Goal: Transaction & Acquisition: Purchase product/service

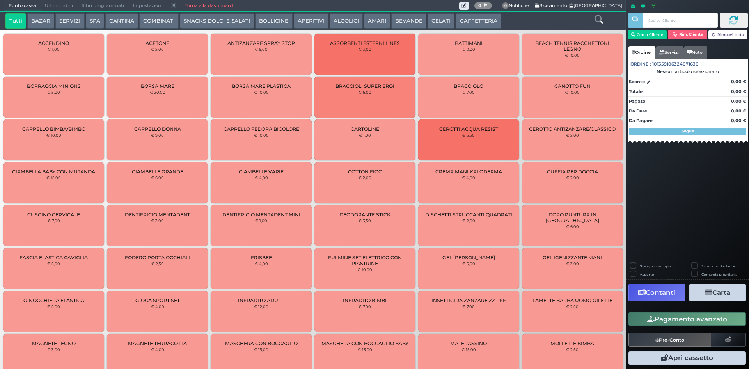
click at [404, 21] on button "BEVANDE" at bounding box center [409, 21] width 35 height 16
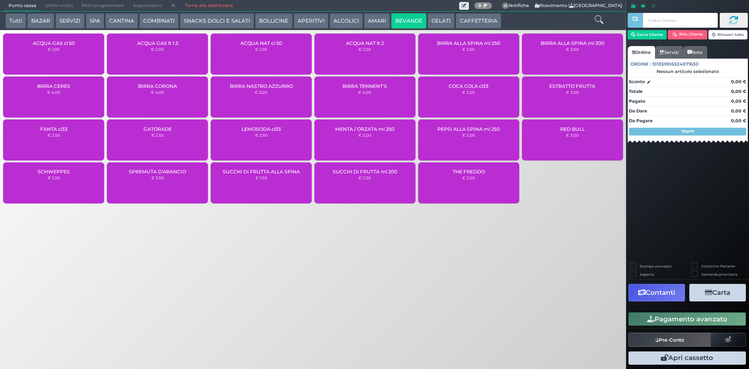
click at [588, 64] on div "BIRRA ALLA SPINA ml 300 € 3,00" at bounding box center [572, 54] width 101 height 41
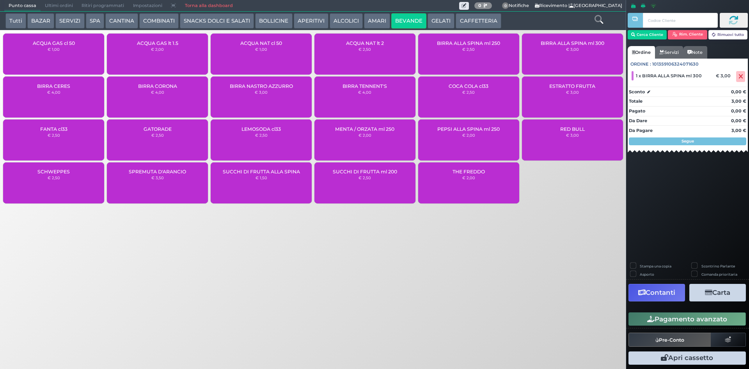
click at [702, 322] on button "Pagamento avanzato" at bounding box center [687, 318] width 117 height 13
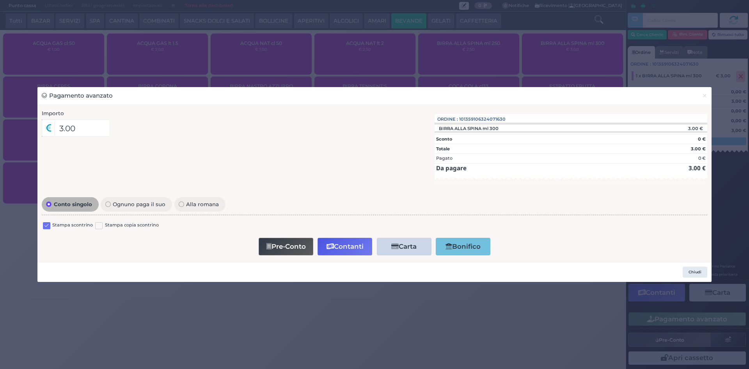
click at [43, 225] on label at bounding box center [46, 225] width 7 height 7
click at [0, 0] on input "checkbox" at bounding box center [0, 0] width 0 height 0
click at [356, 245] on button "Contanti" at bounding box center [345, 247] width 55 height 18
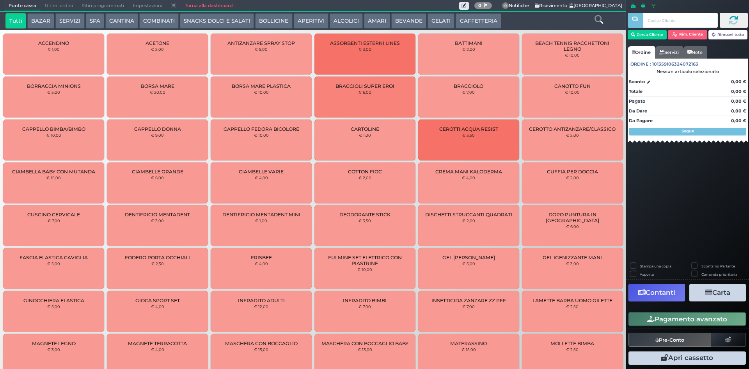
click at [73, 6] on span "Ultimi ordini" at bounding box center [59, 5] width 37 height 11
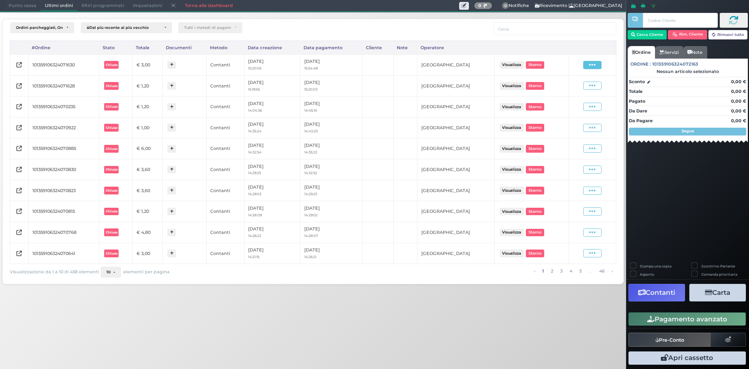
click at [591, 67] on icon at bounding box center [592, 64] width 7 height 7
click at [576, 89] on span "Ristampa Pre-Conto" at bounding box center [574, 87] width 32 height 13
click at [7, 9] on span "Punto cassa" at bounding box center [22, 5] width 36 height 11
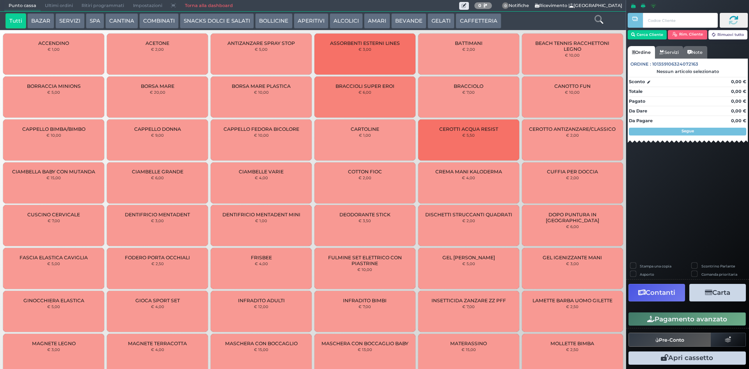
click at [475, 17] on button "CAFFETTERIA" at bounding box center [478, 21] width 45 height 16
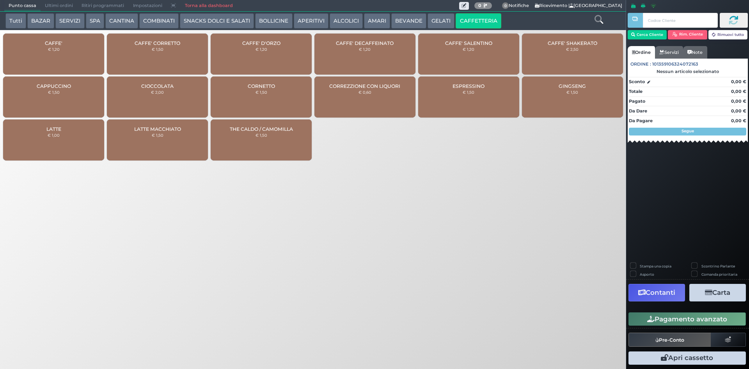
click at [61, 39] on div "CAFFE' € 1,20" at bounding box center [53, 54] width 101 height 41
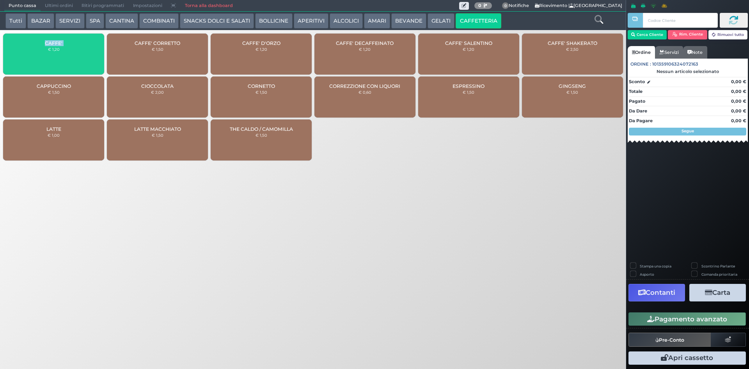
click at [61, 39] on div "CAFFE' € 1,20" at bounding box center [53, 54] width 101 height 41
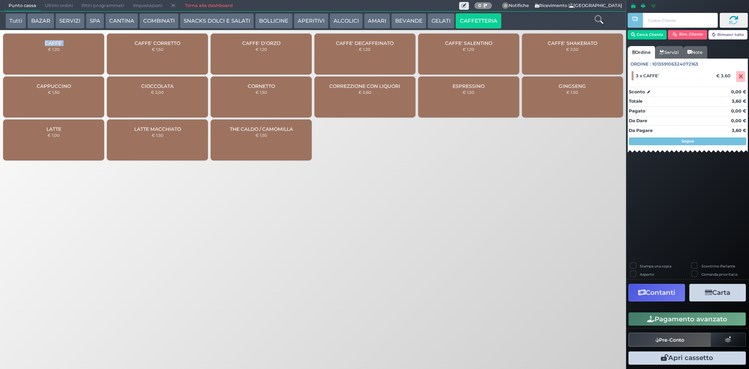
click at [731, 319] on button "Pagamento avanzato" at bounding box center [687, 318] width 117 height 13
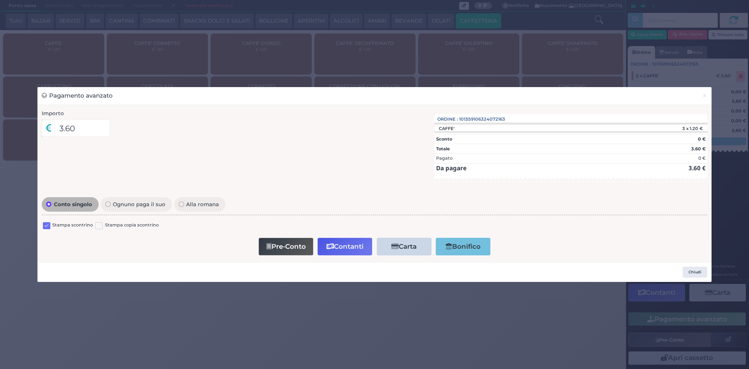
click at [48, 224] on label at bounding box center [46, 225] width 7 height 7
click at [0, 0] on input "checkbox" at bounding box center [0, 0] width 0 height 0
click at [348, 247] on button "Contanti" at bounding box center [345, 247] width 55 height 18
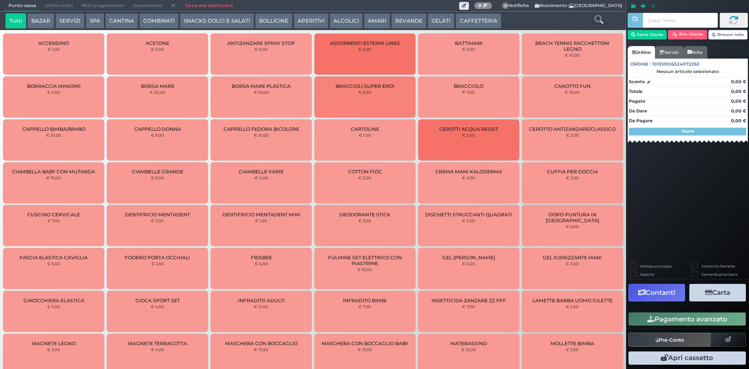
click at [49, 2] on span "Ultimi ordini" at bounding box center [59, 5] width 37 height 11
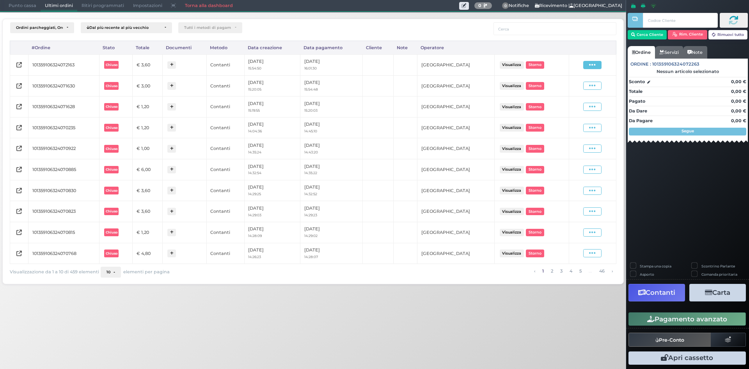
click at [597, 66] on span at bounding box center [593, 65] width 18 height 8
click at [581, 89] on span "Ristampa Pre-Conto" at bounding box center [574, 87] width 32 height 13
click at [14, 3] on span "Punto cassa" at bounding box center [22, 5] width 36 height 11
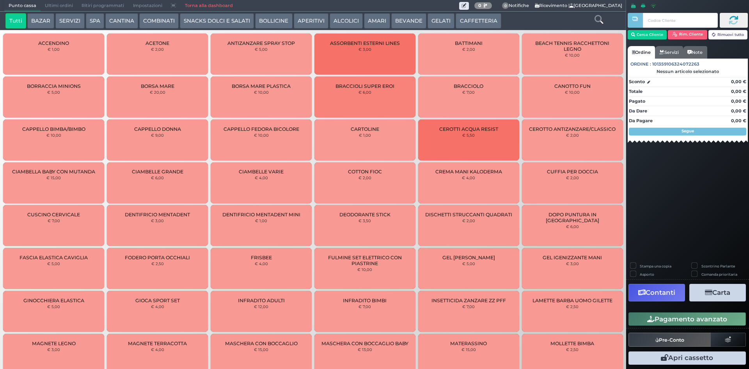
click at [224, 25] on button "SNACKS DOLCI E SALATI" at bounding box center [217, 21] width 74 height 16
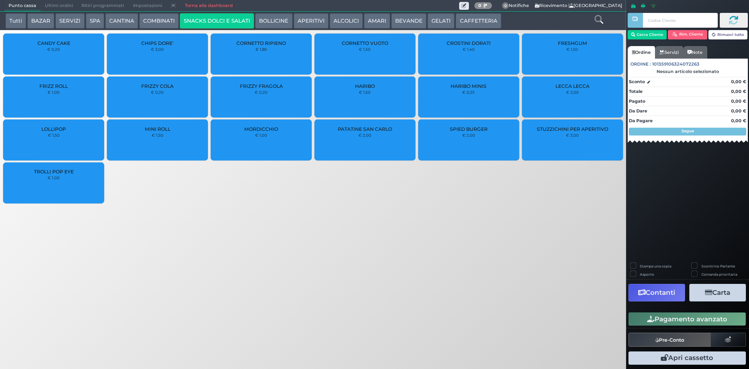
click at [470, 57] on div "CROSTINI DORATI € 1,40" at bounding box center [468, 54] width 101 height 41
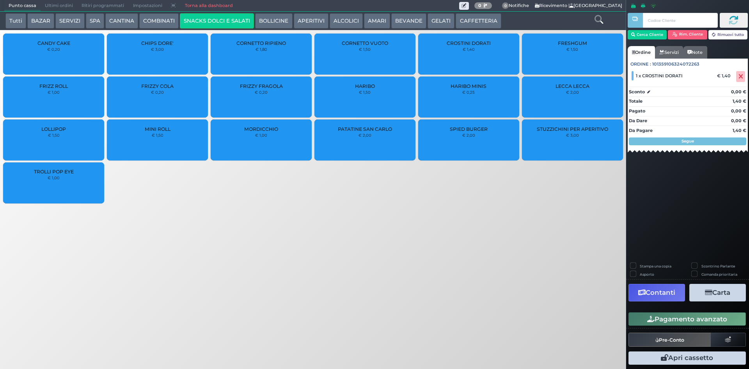
click at [640, 264] on label "Stampa una copia" at bounding box center [656, 265] width 32 height 5
checkbox input "true"
click at [710, 291] on icon "button" at bounding box center [708, 292] width 7 height 7
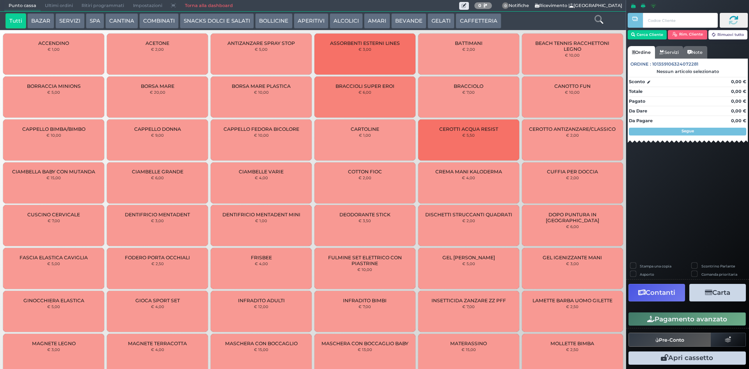
click at [439, 19] on button "GELATI" at bounding box center [441, 21] width 27 height 16
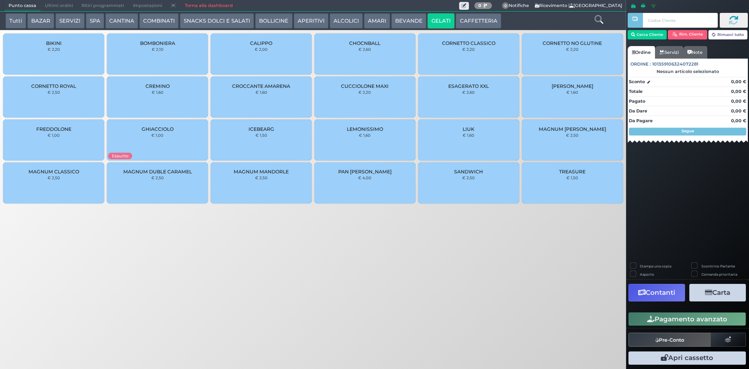
click at [17, 21] on button "Tutti" at bounding box center [15, 21] width 21 height 16
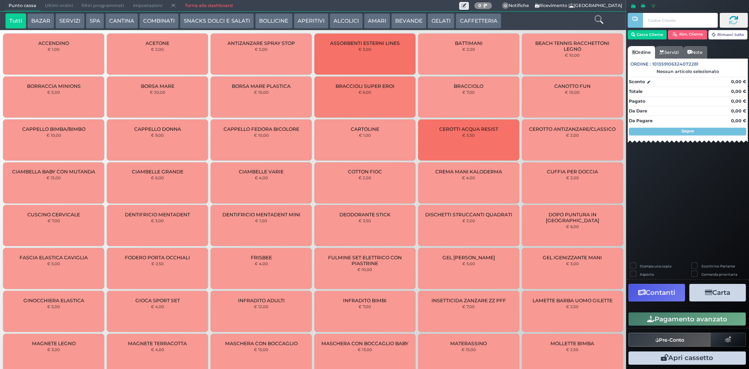
click at [470, 13] on button "CAFFETTERIA" at bounding box center [478, 21] width 45 height 16
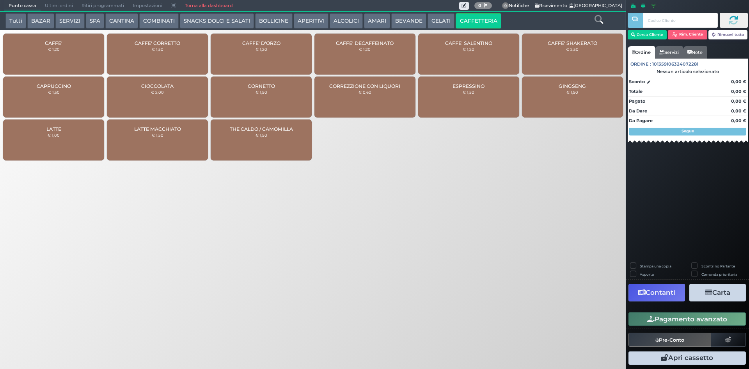
click at [62, 53] on div "CAFFE' € 1,20" at bounding box center [53, 54] width 101 height 41
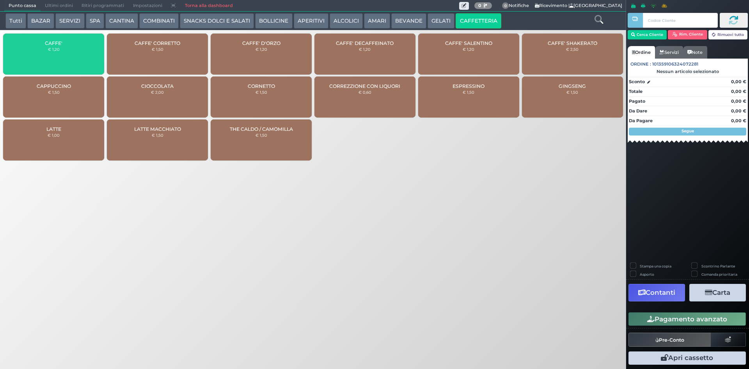
click at [62, 53] on div "CAFFE' € 1,20" at bounding box center [53, 54] width 101 height 41
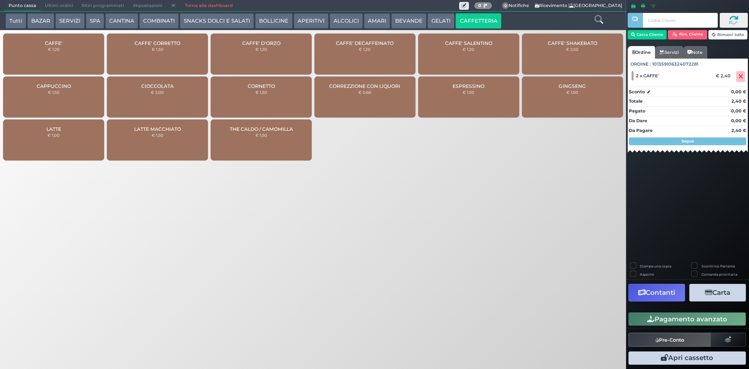
click at [671, 317] on button "Pagamento avanzato" at bounding box center [687, 318] width 117 height 13
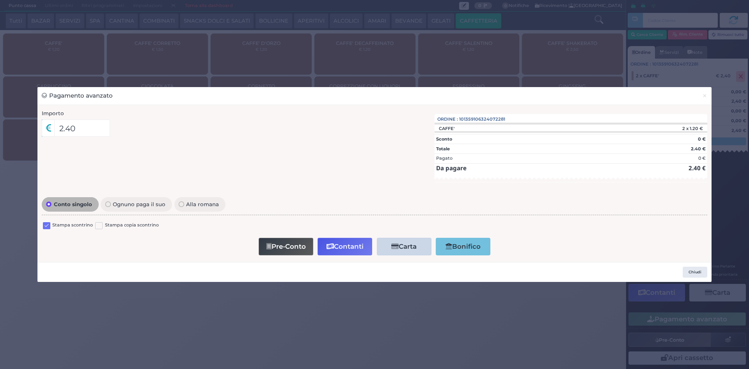
click at [48, 222] on label at bounding box center [46, 225] width 7 height 7
click at [0, 0] on input "checkbox" at bounding box center [0, 0] width 0 height 0
click at [303, 246] on button "Pre-Conto" at bounding box center [286, 247] width 55 height 18
click at [707, 99] on span "×" at bounding box center [705, 95] width 5 height 9
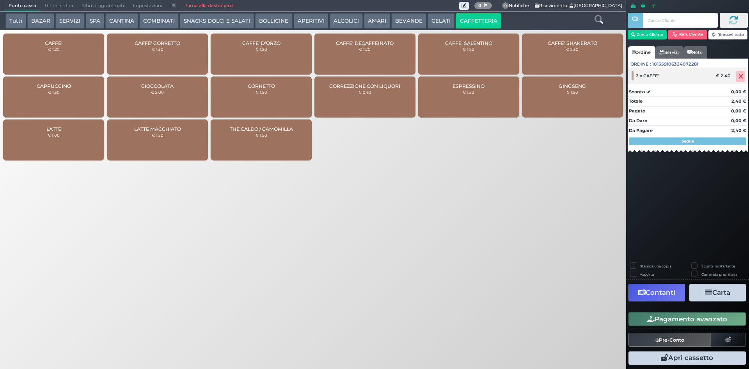
click at [743, 77] on icon at bounding box center [741, 77] width 5 height 0
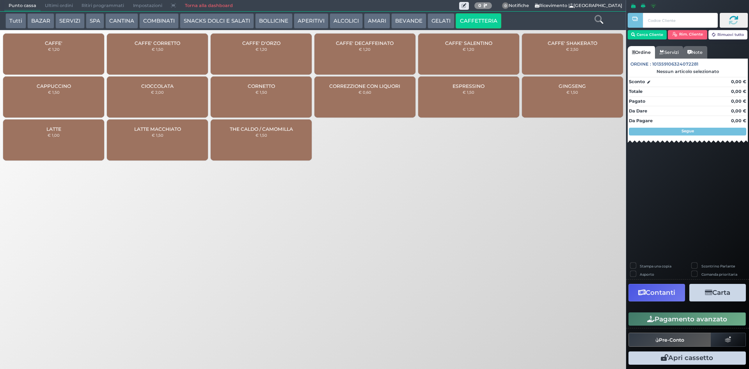
click at [434, 18] on button "GELATI" at bounding box center [441, 21] width 27 height 16
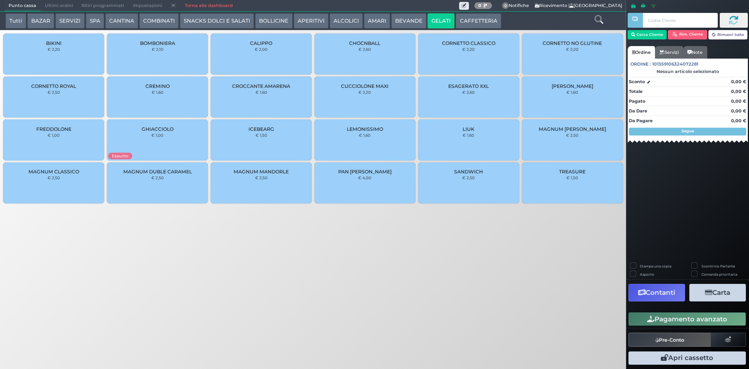
click at [206, 109] on div "CREMINO € 1,60" at bounding box center [157, 97] width 101 height 41
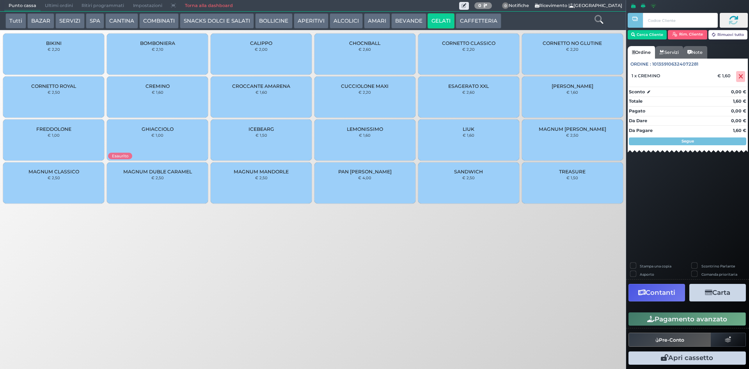
click at [643, 316] on button "Pagamento avanzato" at bounding box center [687, 318] width 117 height 13
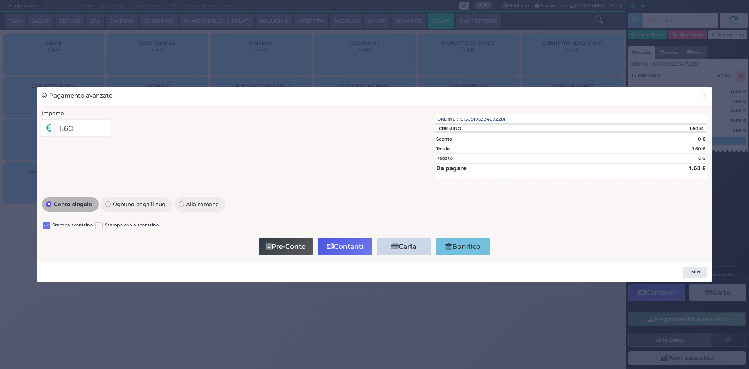
drag, startPoint x: 52, startPoint y: 222, endPoint x: 48, endPoint y: 222, distance: 4.0
click at [52, 222] on div "Stampa scontrino" at bounding box center [68, 226] width 50 height 9
click at [48, 222] on label at bounding box center [46, 225] width 7 height 7
click at [0, 0] on input "checkbox" at bounding box center [0, 0] width 0 height 0
click at [709, 97] on button "×" at bounding box center [705, 96] width 14 height 18
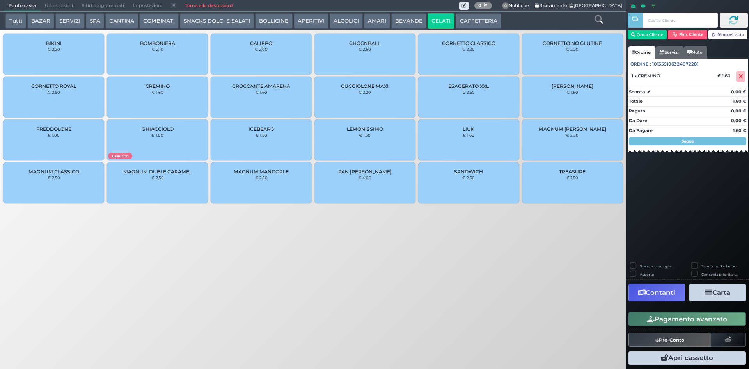
click at [637, 263] on div "Stampa una copia" at bounding box center [657, 267] width 53 height 8
click at [640, 263] on label "Stampa una copia" at bounding box center [656, 265] width 32 height 5
checkbox input "true"
click at [710, 293] on icon "button" at bounding box center [708, 292] width 7 height 7
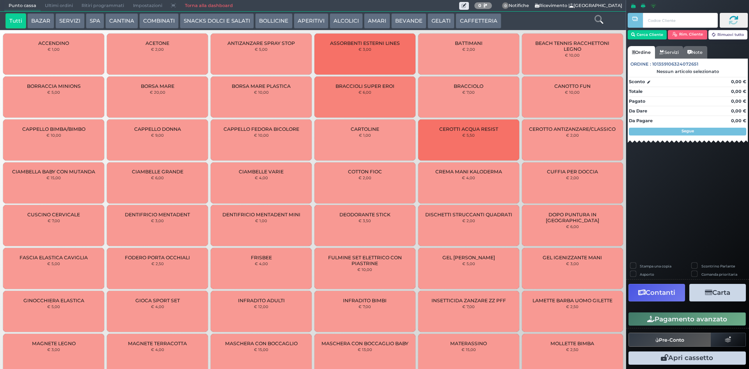
click at [218, 18] on button "SNACKS DOLCI E SALATI" at bounding box center [217, 21] width 74 height 16
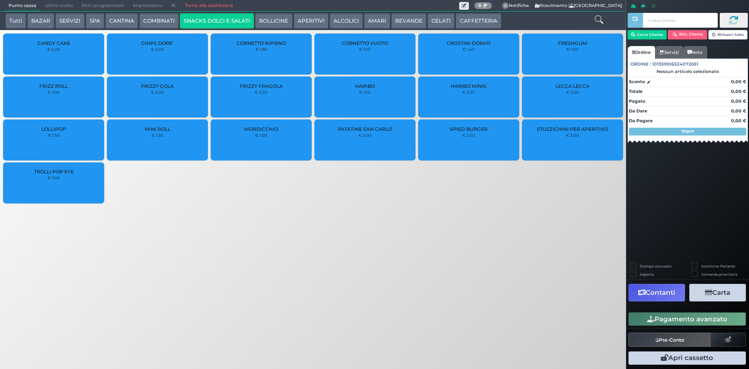
click at [356, 145] on div "PATATINE SAN CARLO € 2,00" at bounding box center [365, 139] width 101 height 41
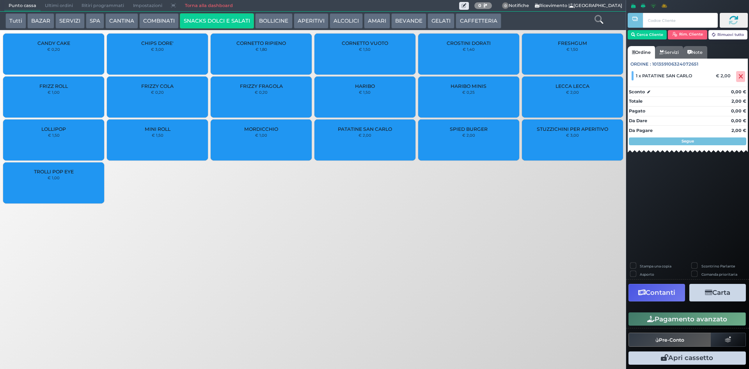
click at [658, 312] on button "Pagamento avanzato" at bounding box center [687, 318] width 117 height 13
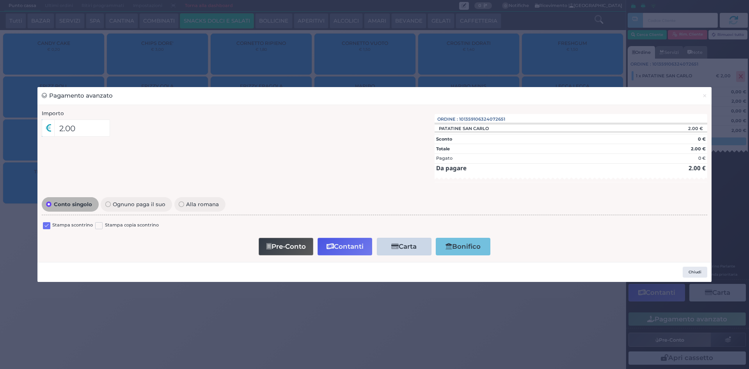
drag, startPoint x: 42, startPoint y: 223, endPoint x: 63, endPoint y: 227, distance: 21.1
click at [43, 224] on div "Stampa scontrino Stampa copia scontrino" at bounding box center [375, 226] width 666 height 18
click at [43, 222] on div at bounding box center [46, 226] width 7 height 9
click at [44, 222] on label at bounding box center [46, 225] width 7 height 7
click at [0, 0] on input "checkbox" at bounding box center [0, 0] width 0 height 0
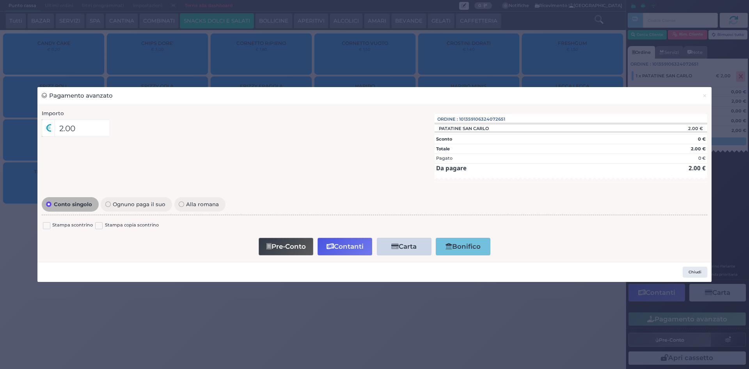
click at [340, 238] on button "Contanti" at bounding box center [345, 247] width 55 height 18
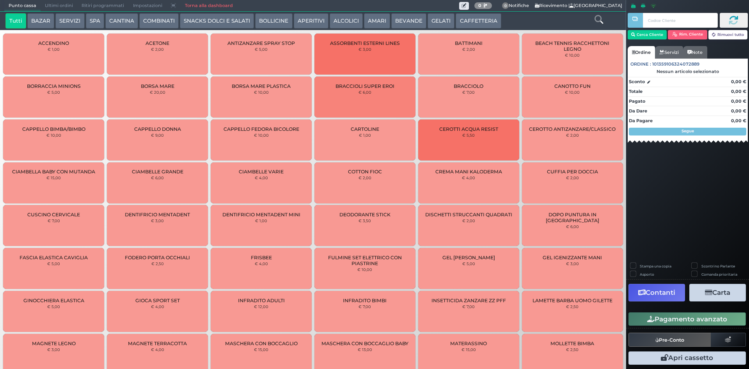
click at [64, 6] on span "Ultimi ordini" at bounding box center [59, 5] width 37 height 11
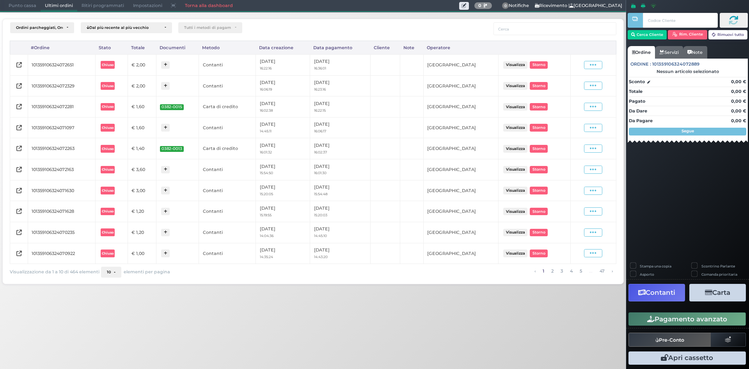
click at [590, 70] on td "Visualizza Ristampa Pre-Conto [GEOGRAPHIC_DATA]" at bounding box center [594, 64] width 46 height 21
click at [589, 70] on div "Visualizza Ristampa Pre-Conto [GEOGRAPHIC_DATA]" at bounding box center [594, 65] width 38 height 11
click at [588, 68] on span at bounding box center [593, 65] width 18 height 8
click at [580, 84] on span "Ristampa Pre-Conto" at bounding box center [575, 87] width 32 height 13
click at [15, 3] on span "Punto cassa" at bounding box center [22, 5] width 36 height 11
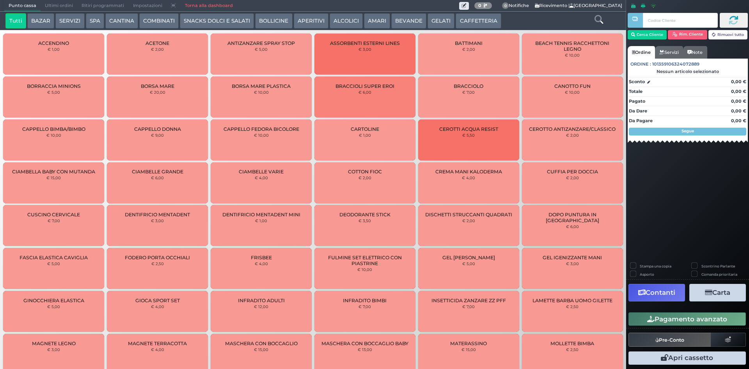
click at [458, 19] on button "CAFFETTERIA" at bounding box center [478, 21] width 45 height 16
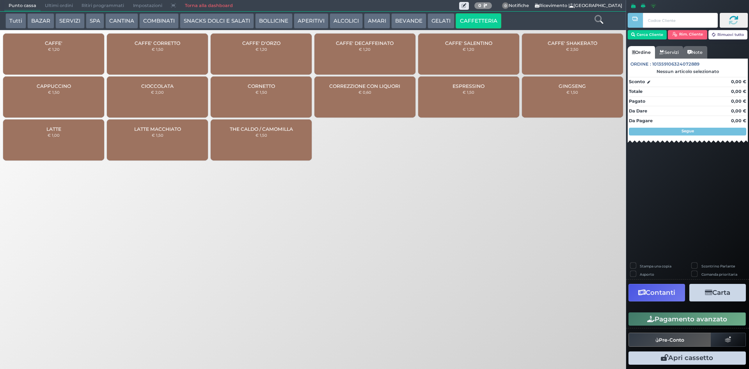
click at [230, 23] on button "SNACKS DOLCI E SALATI" at bounding box center [217, 21] width 74 height 16
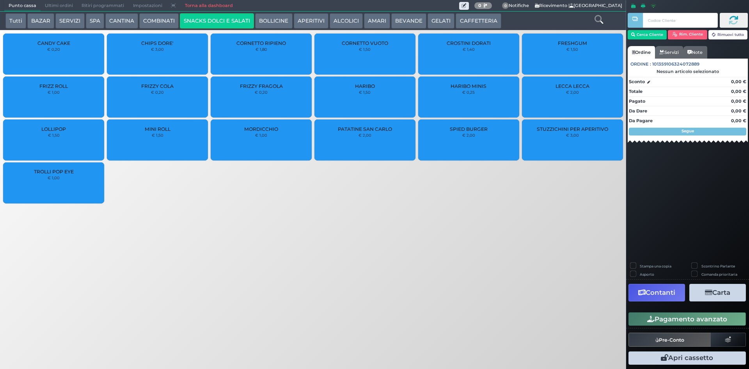
click at [69, 3] on span "Ultimi ordini" at bounding box center [59, 5] width 37 height 11
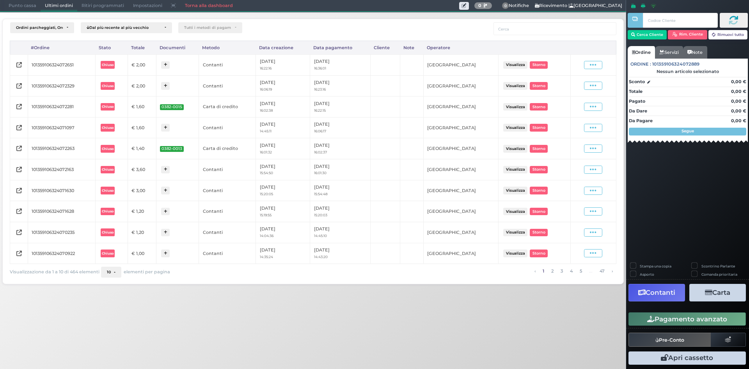
click at [588, 68] on span at bounding box center [593, 65] width 18 height 8
drag, startPoint x: 578, startPoint y: 85, endPoint x: 556, endPoint y: 79, distance: 22.8
click at [578, 86] on span "Ristampa Pre-Conto" at bounding box center [575, 87] width 32 height 13
click at [17, 0] on span "Punto cassa" at bounding box center [22, 5] width 36 height 11
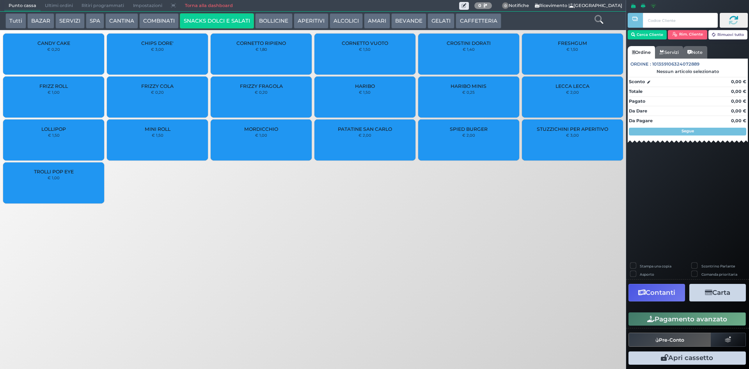
click at [10, 25] on button "Tutti" at bounding box center [15, 21] width 21 height 16
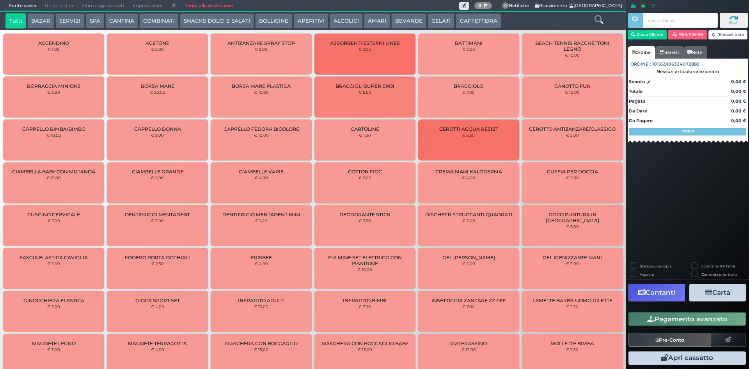
click at [192, 23] on button "SNACKS DOLCI E SALATI" at bounding box center [217, 21] width 74 height 16
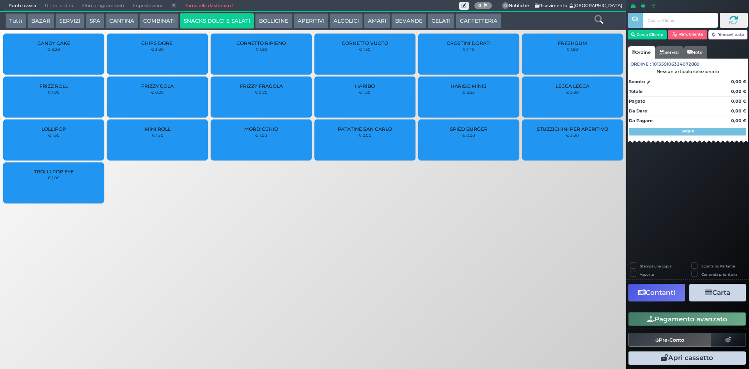
click at [359, 144] on div "PATATINE SAN CARLO € 2,00" at bounding box center [365, 139] width 101 height 41
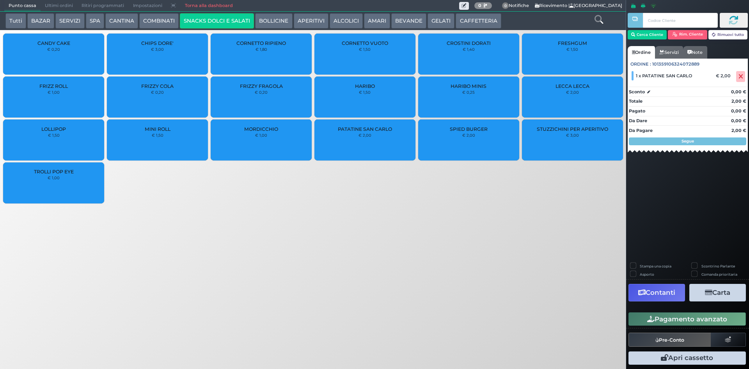
click at [684, 316] on button "Pagamento avanzato" at bounding box center [687, 318] width 117 height 13
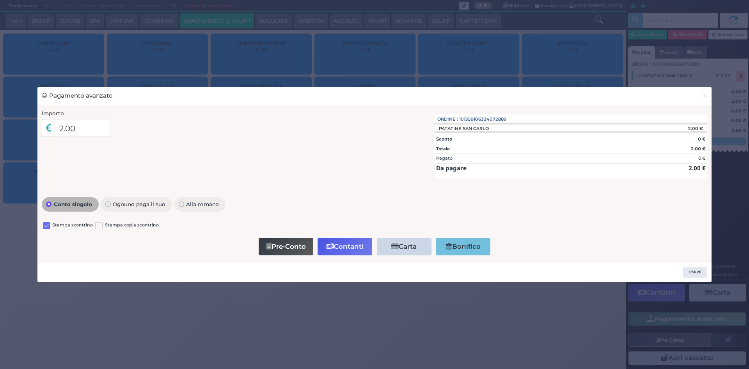
click at [48, 228] on label at bounding box center [46, 225] width 7 height 7
click at [0, 0] on input "checkbox" at bounding box center [0, 0] width 0 height 0
click at [345, 243] on button "Contanti" at bounding box center [345, 247] width 55 height 18
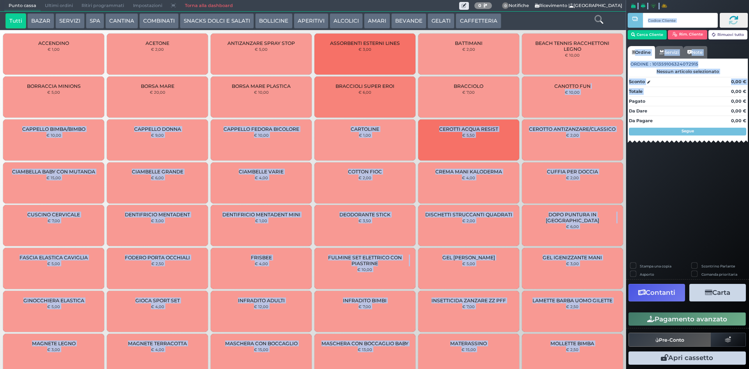
click at [561, 76] on div "Punto cassa [GEOGRAPHIC_DATA] Ultimi ordini Delivery Ritiri programmati Imposta…" at bounding box center [374, 184] width 749 height 369
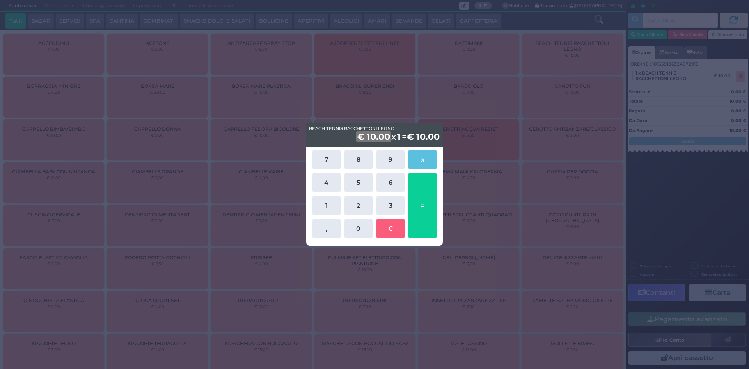
drag, startPoint x: 556, startPoint y: 100, endPoint x: 464, endPoint y: 142, distance: 101.5
click at [552, 101] on div "BEACH TENNIS RACCHETTONI LEGNO BEACH TENNIS RACCHETTONI LEGNO € 10.00 x 1 = € 1…" at bounding box center [374, 184] width 749 height 369
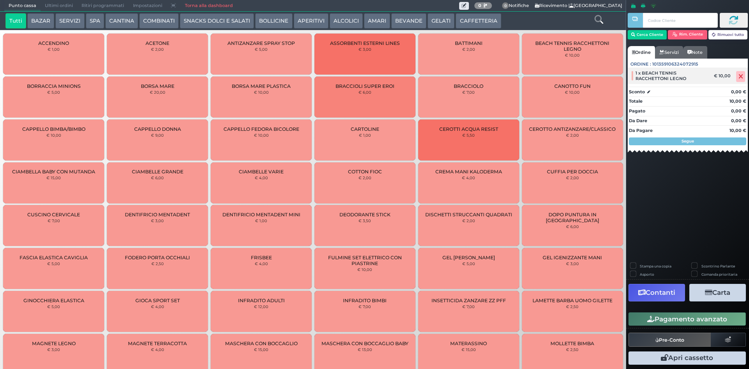
click at [745, 80] on span at bounding box center [741, 76] width 9 height 11
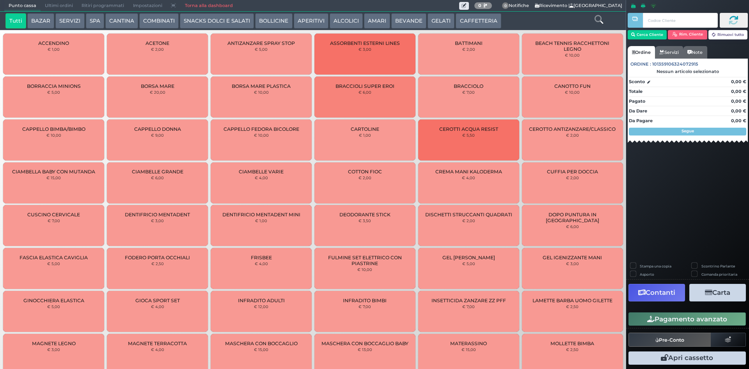
click at [600, 19] on icon at bounding box center [599, 19] width 9 height 9
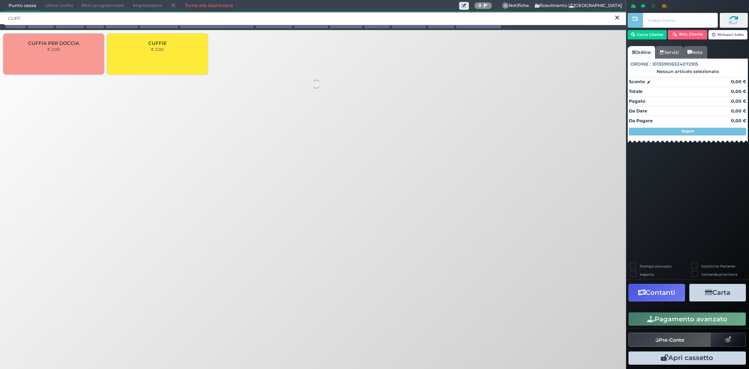
type input "CUFF"
click at [143, 55] on div "CUFFIE € 2,00" at bounding box center [157, 54] width 101 height 41
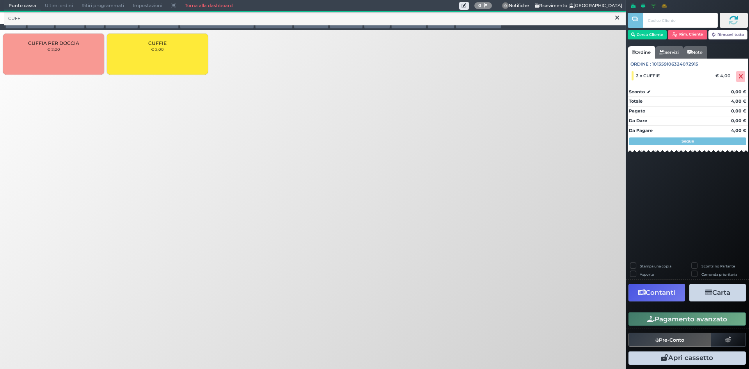
click at [244, 122] on div "Punto cassa Mappa Ultimi ordini Delivery Ritiri programmati Impostazioni Torna …" at bounding box center [374, 184] width 749 height 369
click at [657, 32] on button "Cerca Cliente" at bounding box center [647, 34] width 39 height 9
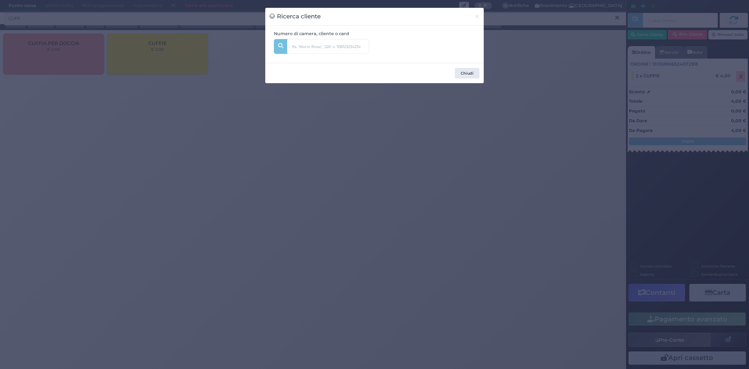
click at [605, 39] on div "Ricerca cliente × Numero di camera, cliente o card Chiudi" at bounding box center [374, 184] width 749 height 369
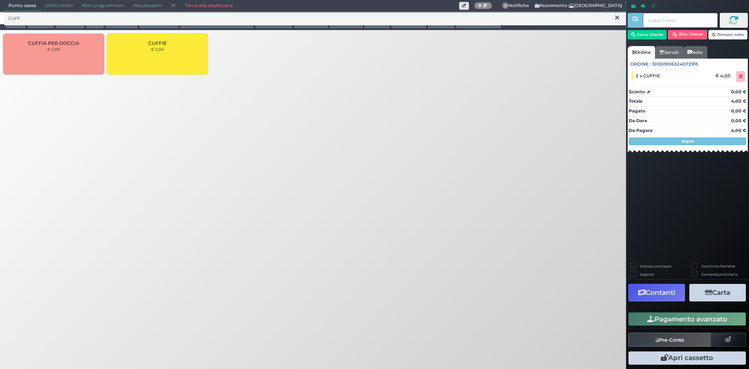
click at [671, 21] on input "text" at bounding box center [680, 20] width 75 height 15
click at [659, 36] on button "Cerca Cliente" at bounding box center [647, 34] width 39 height 9
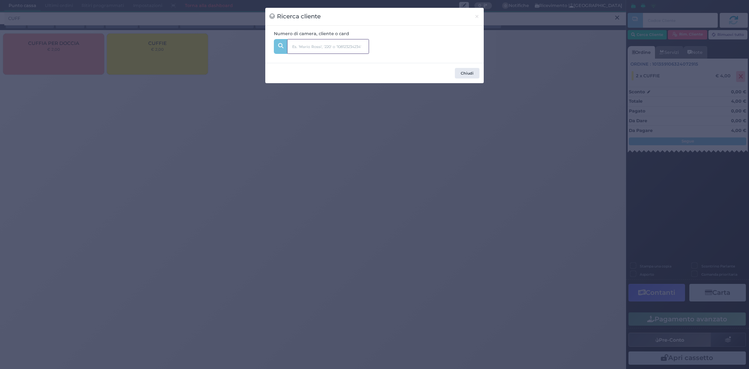
click at [303, 43] on input "text" at bounding box center [328, 46] width 82 height 15
type input "116"
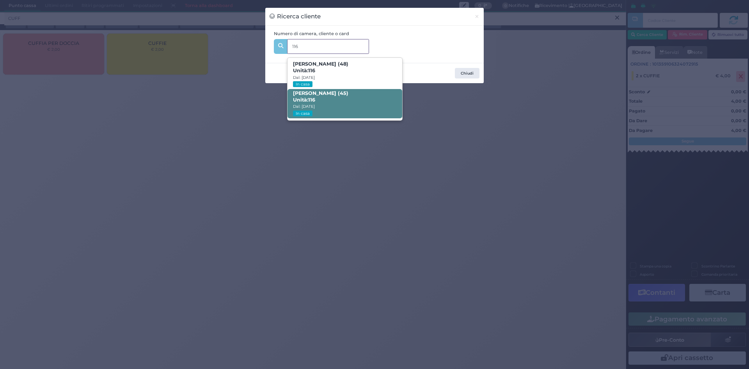
click at [361, 108] on span "Paolo Mazzanti (45) Unità: 116 Dal: 08/09/2025 In casa" at bounding box center [345, 103] width 114 height 29
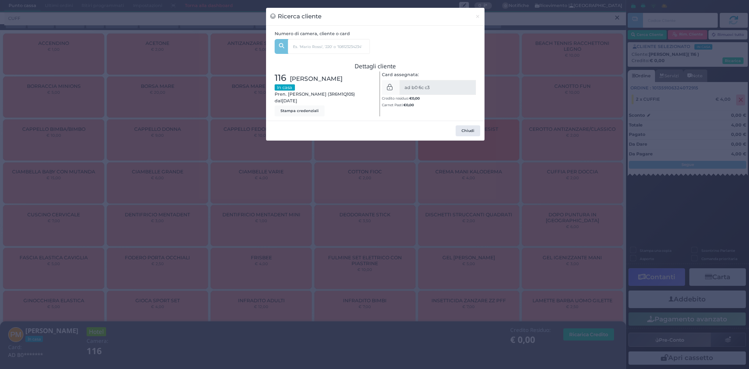
click at [538, 123] on div "Ricerca cliente × Numero di camera, cliente o card 116 Cecilia Nazzarri (48) Un…" at bounding box center [374, 184] width 749 height 369
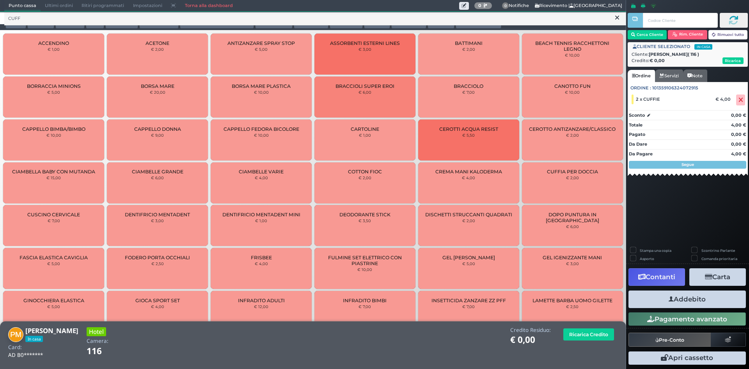
click at [650, 299] on button "Addebito" at bounding box center [687, 299] width 117 height 18
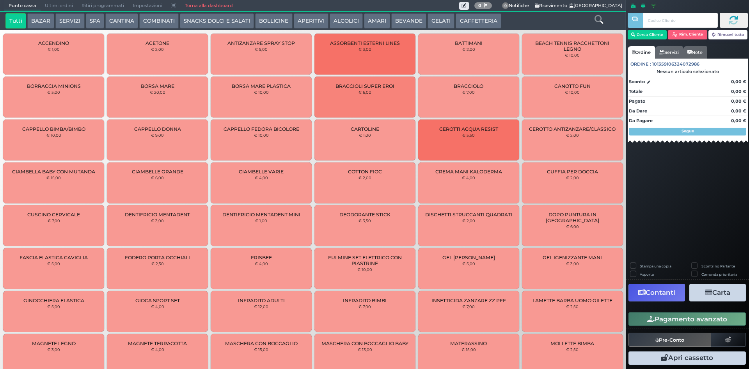
click at [472, 19] on button "CAFFETTERIA" at bounding box center [478, 21] width 45 height 16
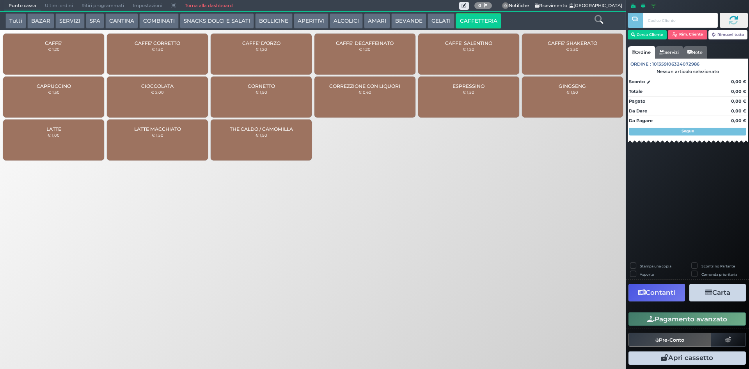
click at [408, 23] on button "BEVANDE" at bounding box center [409, 21] width 35 height 16
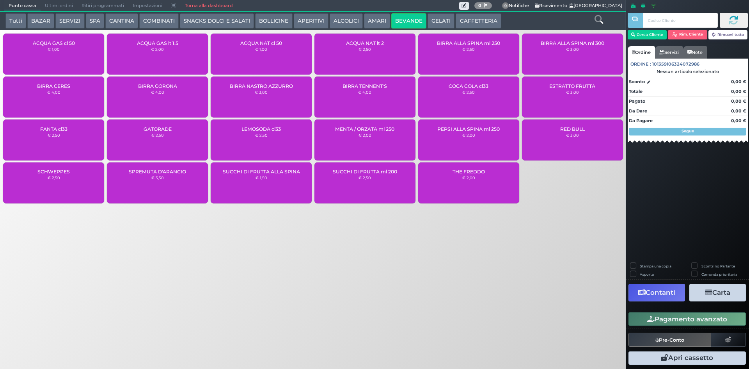
click at [445, 17] on button "GELATI" at bounding box center [441, 21] width 27 height 16
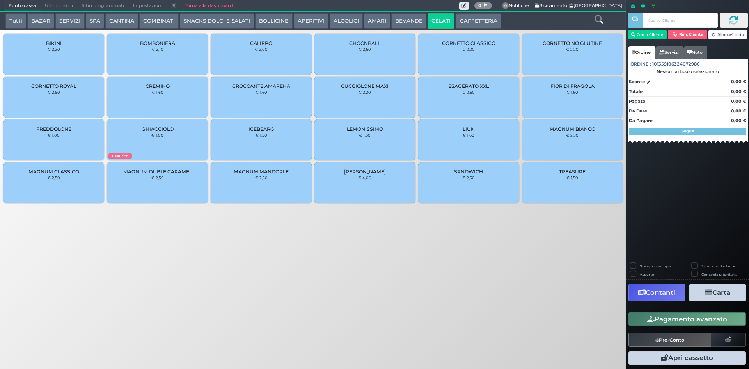
click at [260, 13] on button "BOLLICINE" at bounding box center [273, 21] width 37 height 16
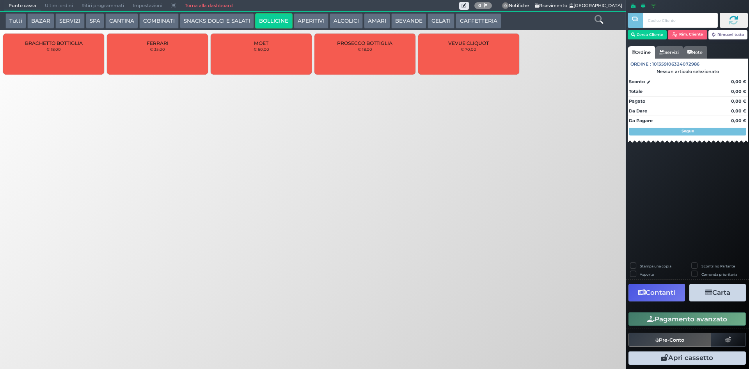
drag, startPoint x: 14, startPoint y: 21, endPoint x: 298, endPoint y: 18, distance: 284.6
click at [14, 21] on button "Tutti" at bounding box center [15, 21] width 21 height 16
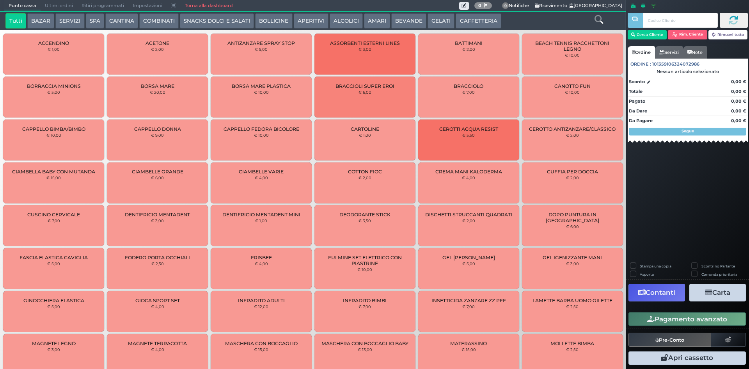
click at [603, 20] on icon at bounding box center [599, 19] width 9 height 9
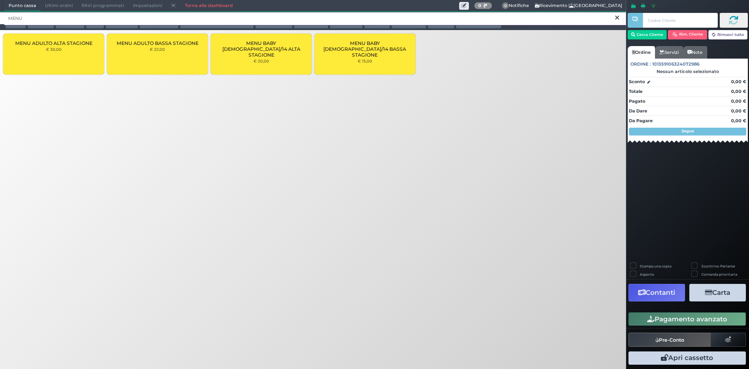
type input "MENU"
click at [182, 57] on div "MENU ADULTO BASSA STAGIONE € 22,00" at bounding box center [157, 54] width 101 height 41
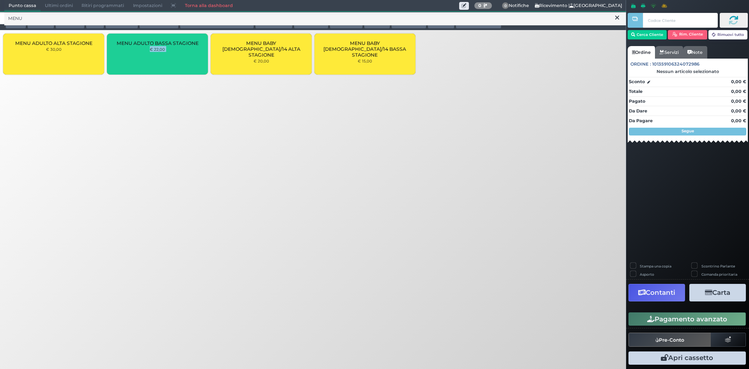
click at [182, 57] on div "MENU ADULTO BASSA STAGIONE € 22,00" at bounding box center [157, 54] width 101 height 41
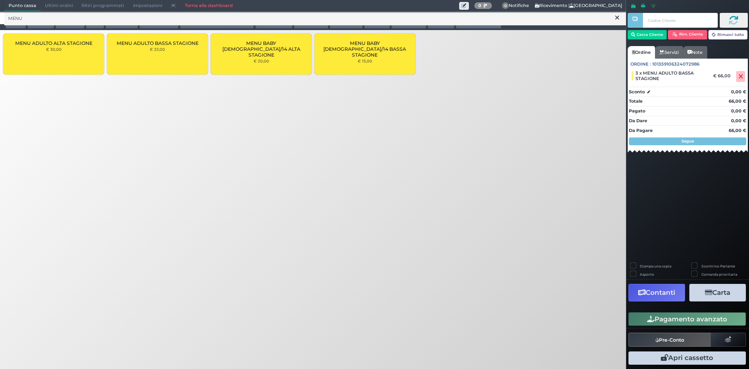
click at [342, 176] on div "Punto cassa Mappa Ultimi ordini Delivery Ritiri programmati Impostazioni Torna …" at bounding box center [374, 184] width 749 height 369
click at [740, 77] on icon at bounding box center [741, 77] width 5 height 0
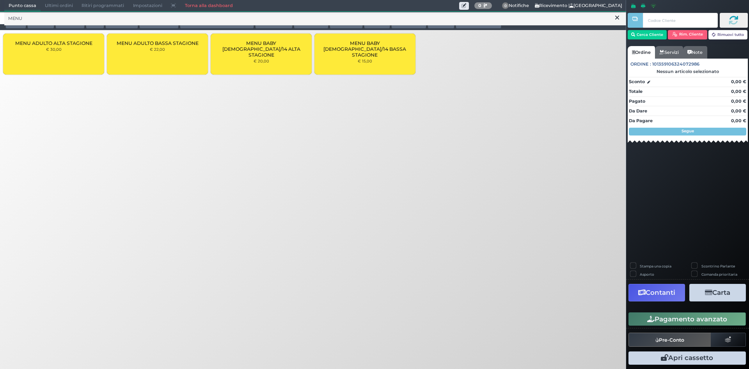
click at [173, 41] on span "MENU ADULTO BASSA STAGIONE" at bounding box center [158, 43] width 82 height 6
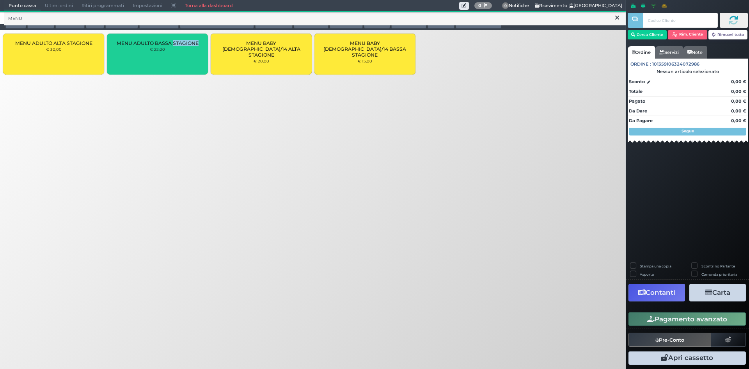
click at [173, 41] on span "MENU ADULTO BASSA STAGIONE" at bounding box center [158, 43] width 82 height 6
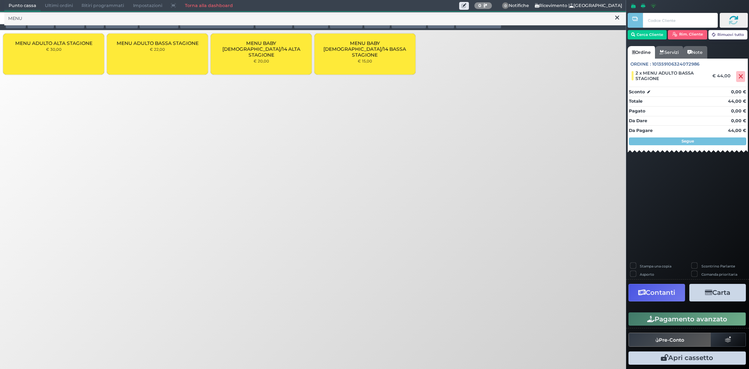
click at [349, 173] on div "Punto cassa Mappa Ultimi ordini Delivery Ritiri programmati Impostazioni Torna …" at bounding box center [374, 184] width 749 height 369
click at [652, 314] on button "Pagamento avanzato" at bounding box center [687, 318] width 117 height 13
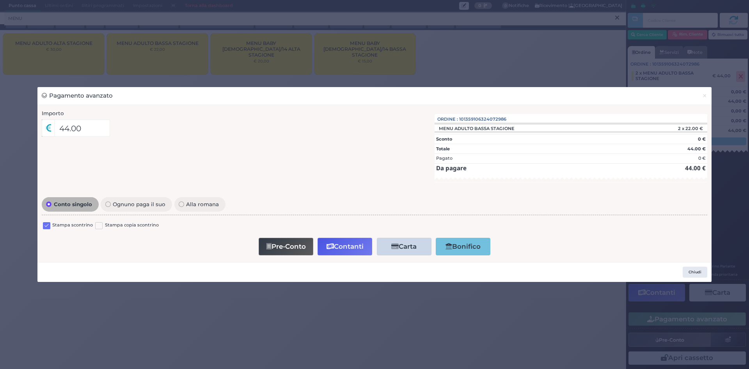
click at [41, 227] on div "Conto singolo Ognuno paga il suo Alla romana Stampa scontrino Stampa copia scon…" at bounding box center [375, 226] width 674 height 62
click at [44, 226] on label at bounding box center [46, 225] width 7 height 7
click at [0, 0] on input "checkbox" at bounding box center [0, 0] width 0 height 0
click at [337, 240] on button "Contanti" at bounding box center [345, 247] width 55 height 18
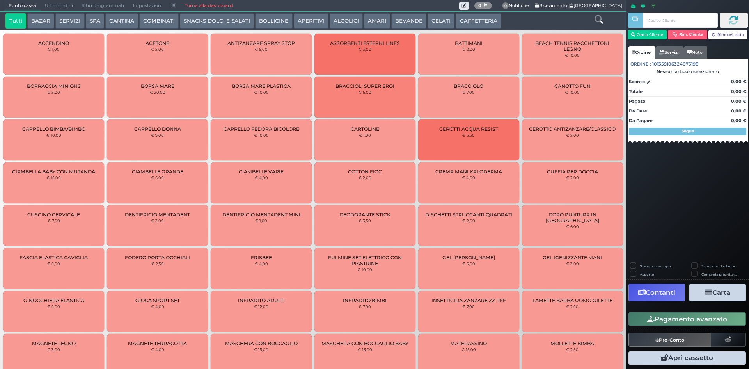
click at [54, 2] on span "Ultimi ordini" at bounding box center [59, 5] width 37 height 11
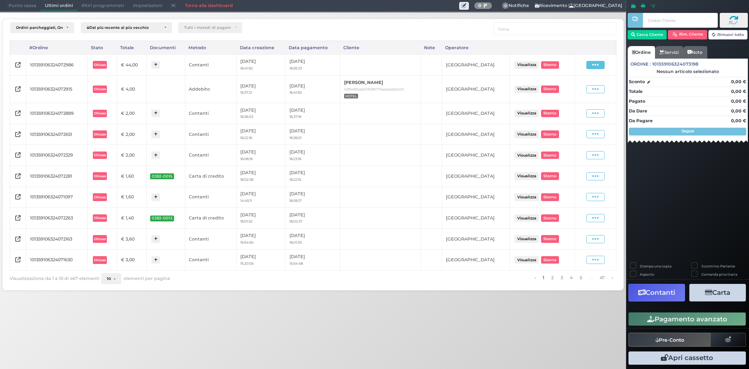
click at [595, 67] on icon at bounding box center [596, 64] width 7 height 7
click at [580, 84] on span "Ristampa Pre-Conto" at bounding box center [578, 87] width 32 height 13
click at [6, 6] on span "Punto cassa" at bounding box center [22, 5] width 36 height 11
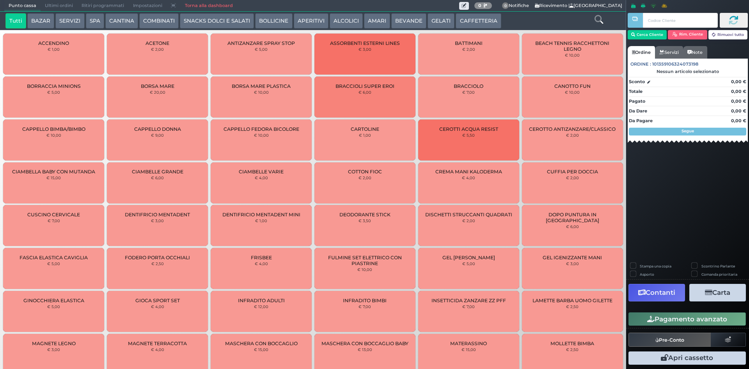
click at [465, 25] on button "CAFFETTERIA" at bounding box center [478, 21] width 45 height 16
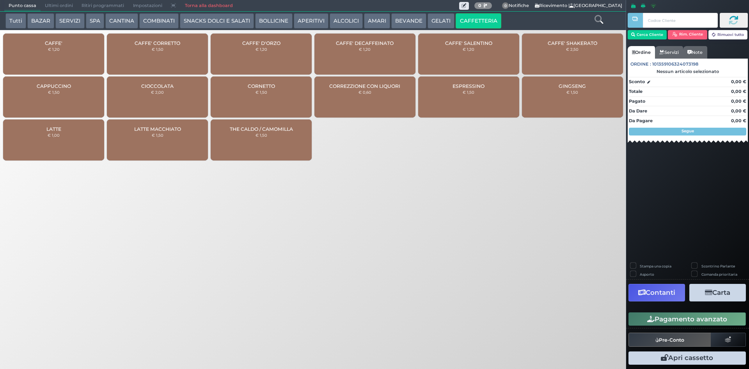
click at [61, 50] on div "CAFFE' € 1,20" at bounding box center [53, 54] width 101 height 41
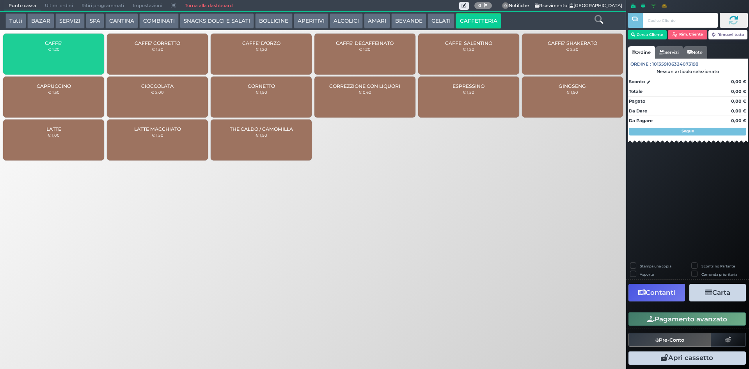
click at [61, 50] on div "CAFFE' € 1,20" at bounding box center [53, 54] width 101 height 41
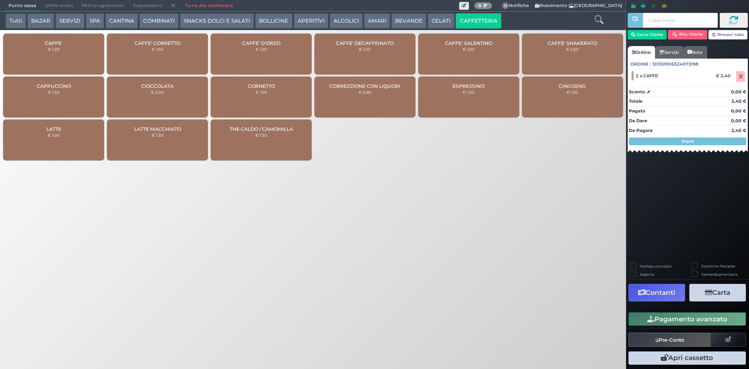
drag, startPoint x: 666, startPoint y: 317, endPoint x: 656, endPoint y: 313, distance: 11.0
click at [666, 317] on button "Pagamento avanzato" at bounding box center [687, 318] width 117 height 13
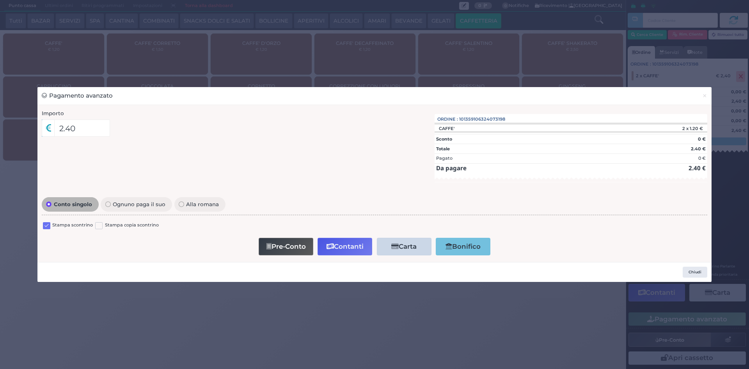
click at [48, 223] on label at bounding box center [46, 225] width 7 height 7
click at [0, 0] on input "checkbox" at bounding box center [0, 0] width 0 height 0
click at [276, 257] on div "Pre-Conto Contanti Carta Addebito Card cliente Bonifico" at bounding box center [375, 246] width 658 height 22
click at [276, 254] on button "Pre-Conto" at bounding box center [286, 247] width 55 height 18
click at [703, 95] on button "×" at bounding box center [705, 96] width 14 height 18
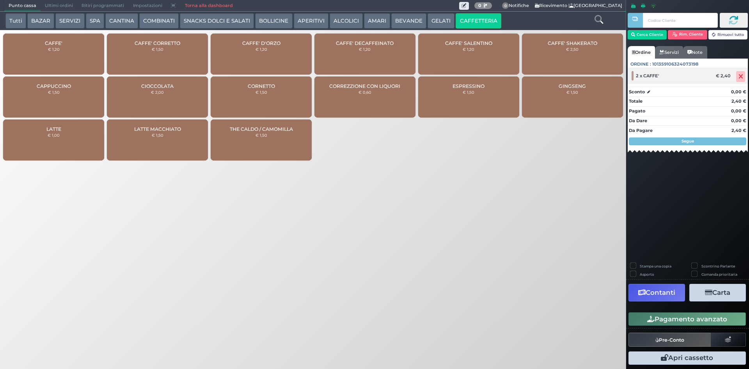
click at [737, 75] on span at bounding box center [741, 76] width 9 height 11
